Goal: Find contact information: Find contact information

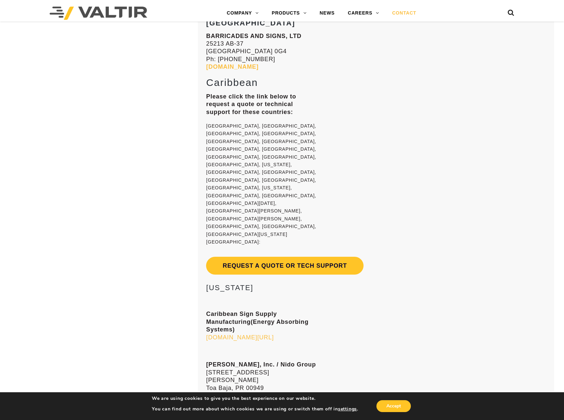
scroll to position [5025, 0]
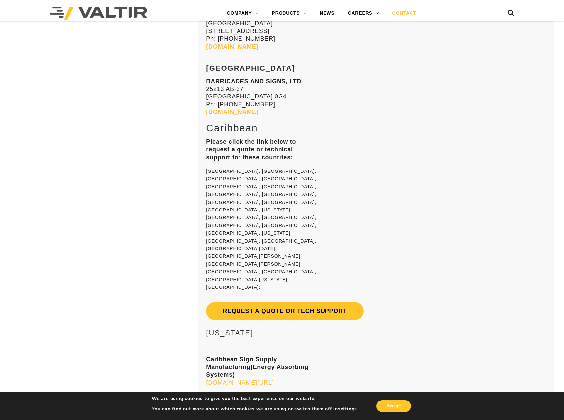
drag, startPoint x: 208, startPoint y: 135, endPoint x: 262, endPoint y: 136, distance: 53.6
click at [262, 329] on h3 "[US_STATE]" at bounding box center [261, 333] width 111 height 8
copy h3 "[US_STATE]"
drag, startPoint x: 208, startPoint y: 270, endPoint x: 293, endPoint y: 268, distance: 85.7
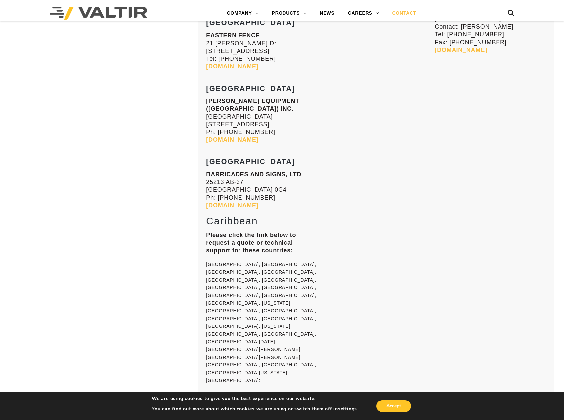
scroll to position [4926, 0]
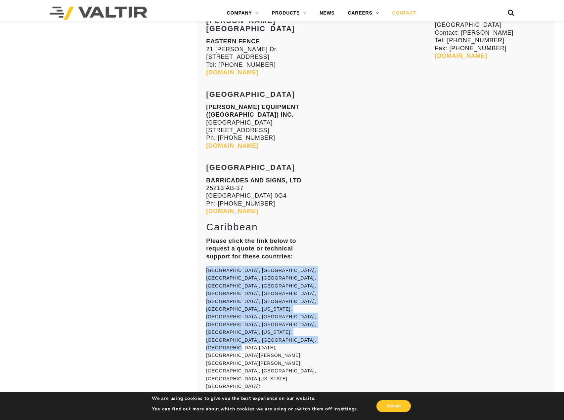
drag, startPoint x: 207, startPoint y: 127, endPoint x: 290, endPoint y: 193, distance: 105.9
click at [290, 266] on p "[GEOGRAPHIC_DATA], [GEOGRAPHIC_DATA], [GEOGRAPHIC_DATA], [GEOGRAPHIC_DATA], [GE…" at bounding box center [261, 344] width 111 height 156
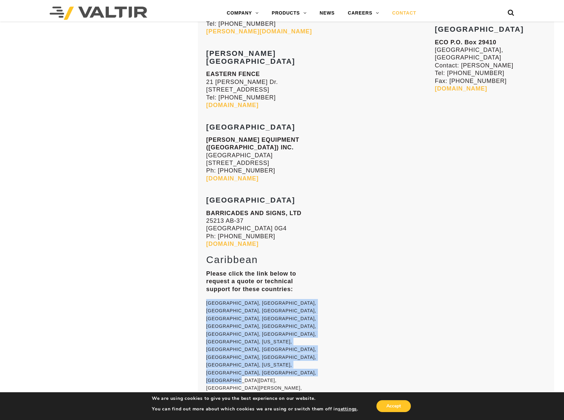
scroll to position [4893, 0]
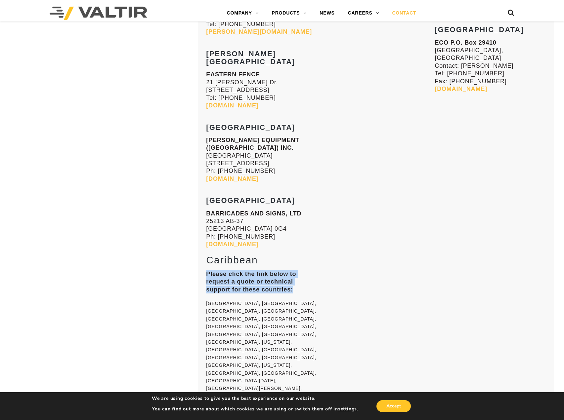
drag, startPoint x: 207, startPoint y: 130, endPoint x: 301, endPoint y: 149, distance: 96.2
click at [301, 270] on p "Please click the link below to request a quote or technical support for these c…" at bounding box center [261, 281] width 111 height 23
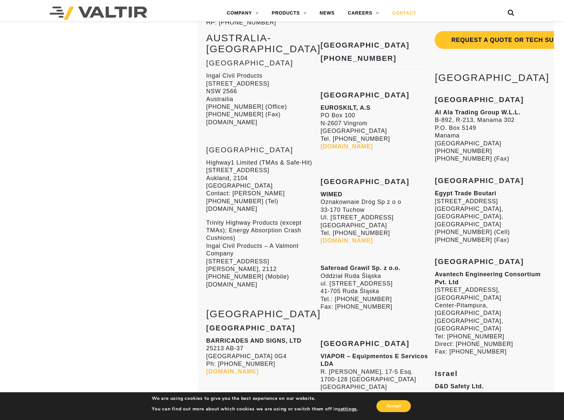
scroll to position [3835, 0]
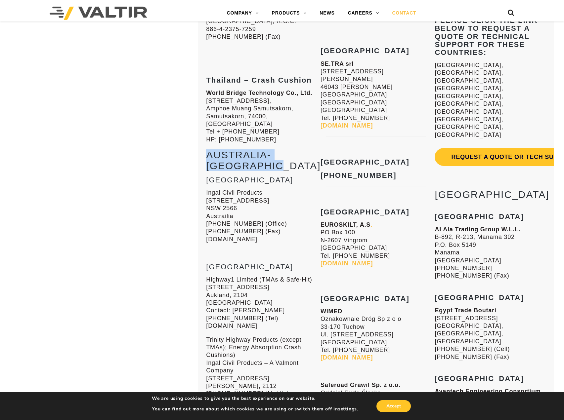
drag, startPoint x: 207, startPoint y: 68, endPoint x: 258, endPoint y: 80, distance: 51.6
click at [258, 149] on h2 "AUSTRALIA-[GEOGRAPHIC_DATA]" at bounding box center [261, 160] width 111 height 22
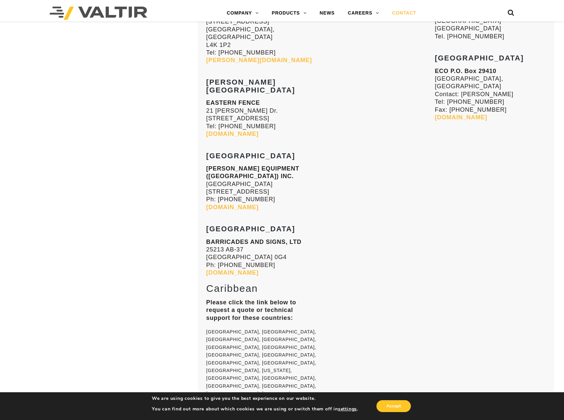
scroll to position [4926, 0]
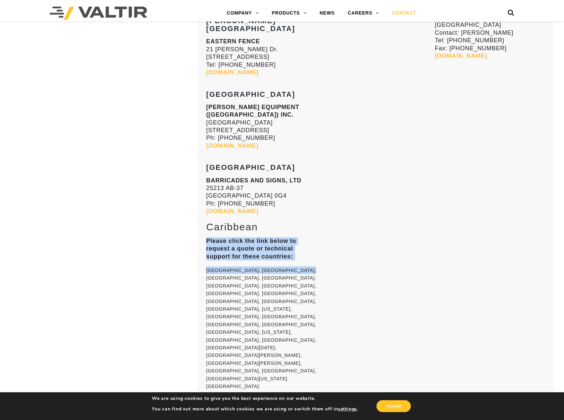
drag, startPoint x: 206, startPoint y: 97, endPoint x: 309, endPoint y: 122, distance: 106.6
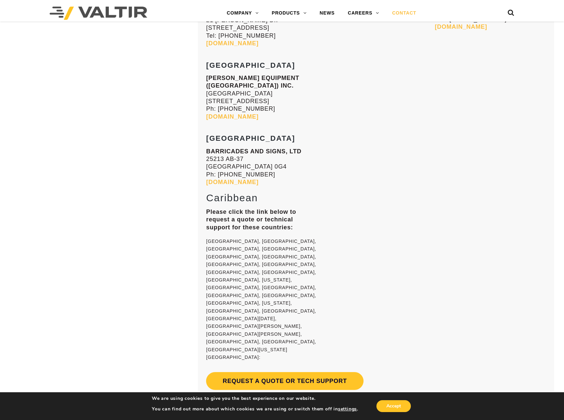
scroll to position [4929, 0]
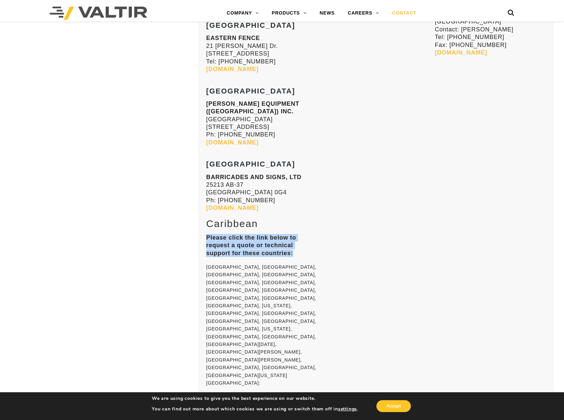
drag, startPoint x: 207, startPoint y: 92, endPoint x: 311, endPoint y: 109, distance: 105.4
click at [311, 234] on p "Please click the link below to request a quote or technical support for these c…" at bounding box center [261, 245] width 111 height 23
click at [243, 234] on strong "Please click the link below to request a quote or technical support for these c…" at bounding box center [251, 245] width 90 height 22
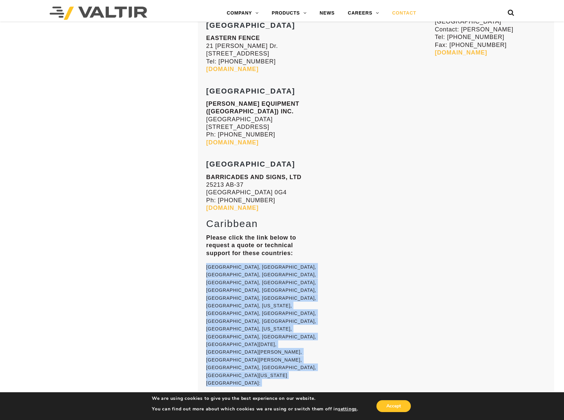
drag, startPoint x: 206, startPoint y: 124, endPoint x: 298, endPoint y: 193, distance: 114.5
click at [298, 263] on p "[GEOGRAPHIC_DATA], [GEOGRAPHIC_DATA], [GEOGRAPHIC_DATA], [GEOGRAPHIC_DATA], [GE…" at bounding box center [261, 341] width 111 height 156
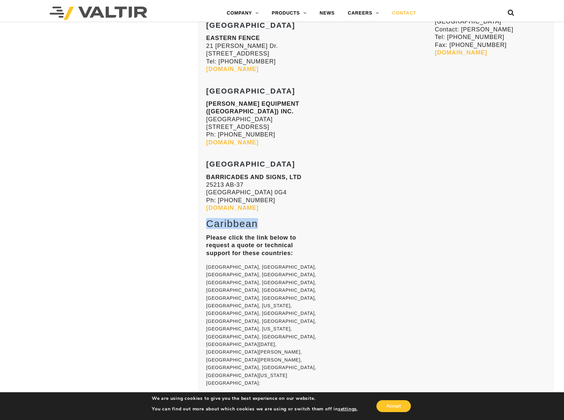
drag, startPoint x: 207, startPoint y: 84, endPoint x: 270, endPoint y: 80, distance: 63.2
click at [270, 218] on h2 "Caribbean" at bounding box center [261, 223] width 111 height 11
drag, startPoint x: 207, startPoint y: 95, endPoint x: 295, endPoint y: 108, distance: 88.9
click at [295, 234] on p "Please click the link below to request a quote or technical support for these c…" at bounding box center [261, 245] width 111 height 23
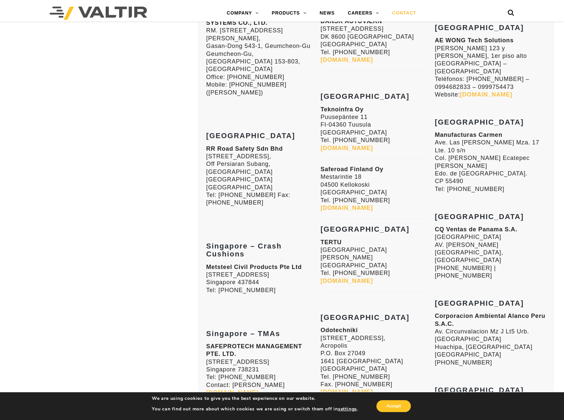
scroll to position [3375, 0]
